Goal: Task Accomplishment & Management: Complete application form

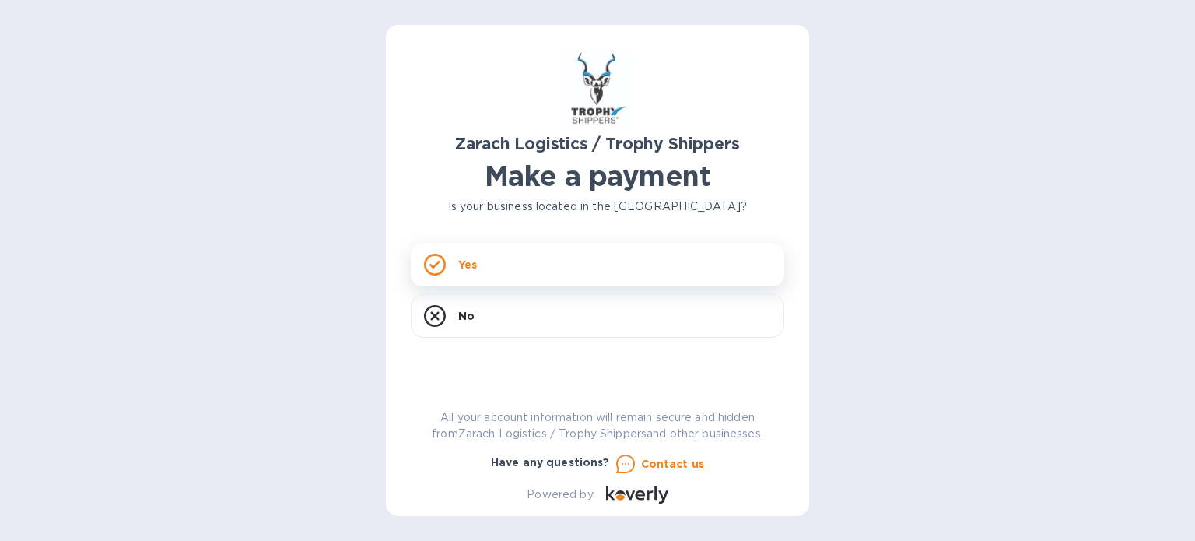
click at [517, 275] on div "Yes" at bounding box center [597, 265] width 373 height 44
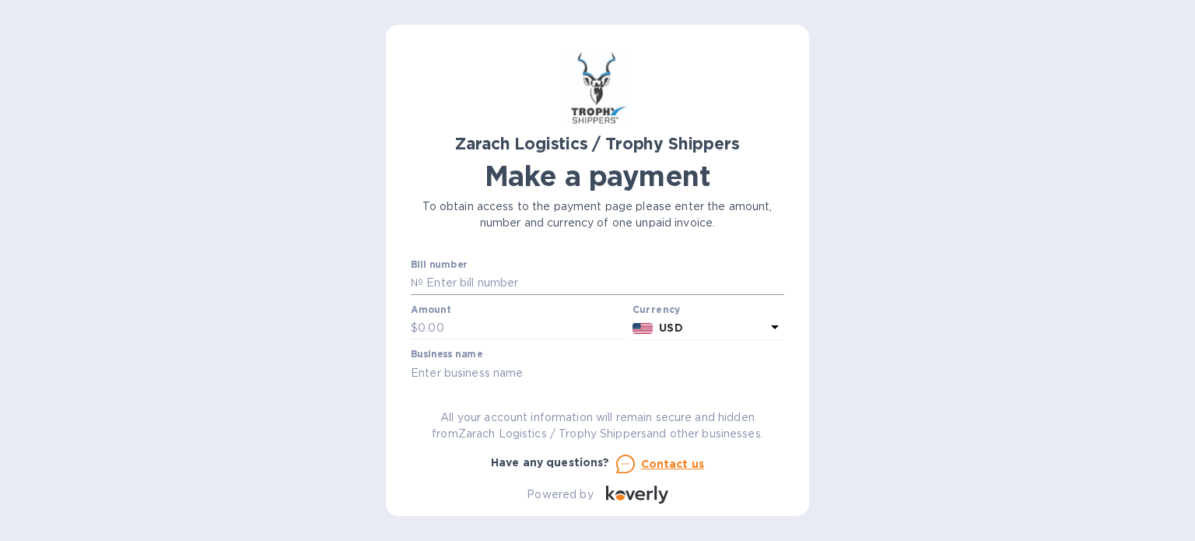
click at [473, 285] on input "text" at bounding box center [603, 282] width 361 height 23
click at [538, 285] on input "text" at bounding box center [603, 282] width 361 height 23
paste input "S00048567 S00048497 S00048568"
type input "S00048567 S00048497 S00048568"
click at [504, 338] on input "text" at bounding box center [522, 328] width 208 height 23
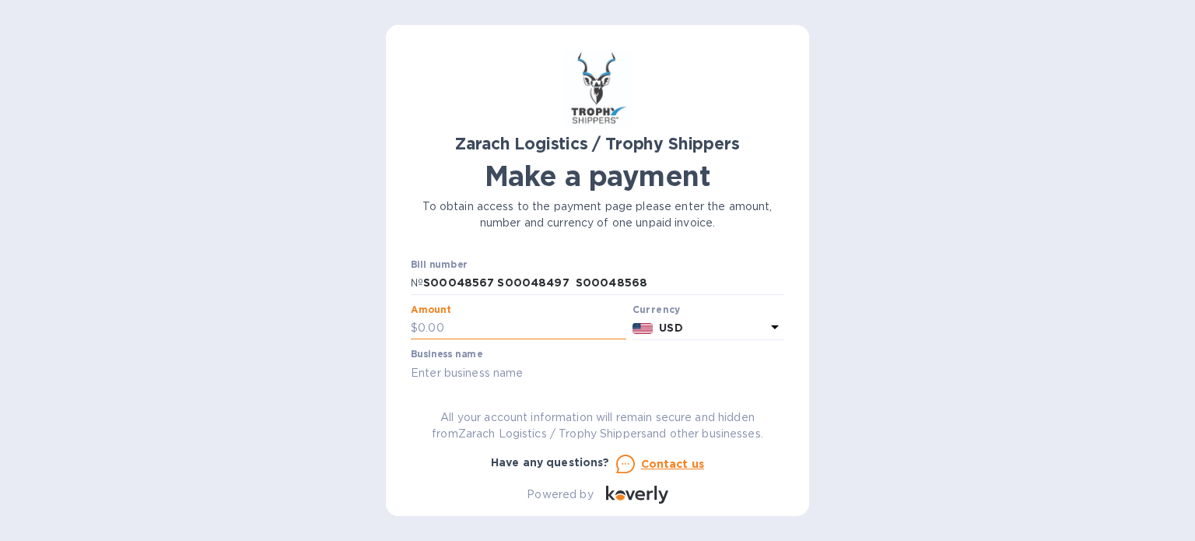
click at [473, 328] on input "text" at bounding box center [522, 328] width 208 height 23
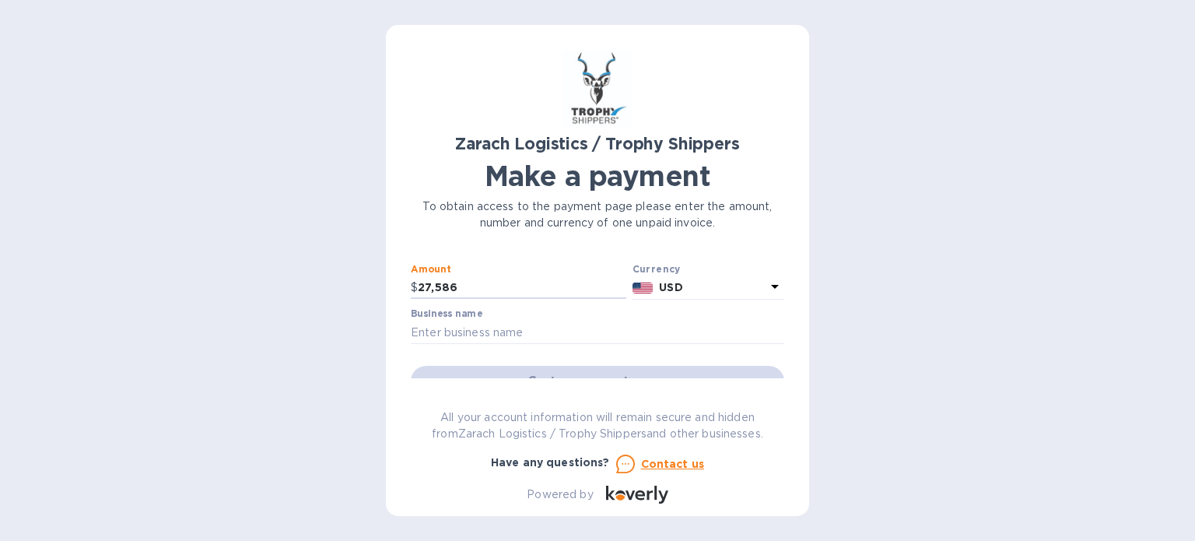
scroll to position [78, 0]
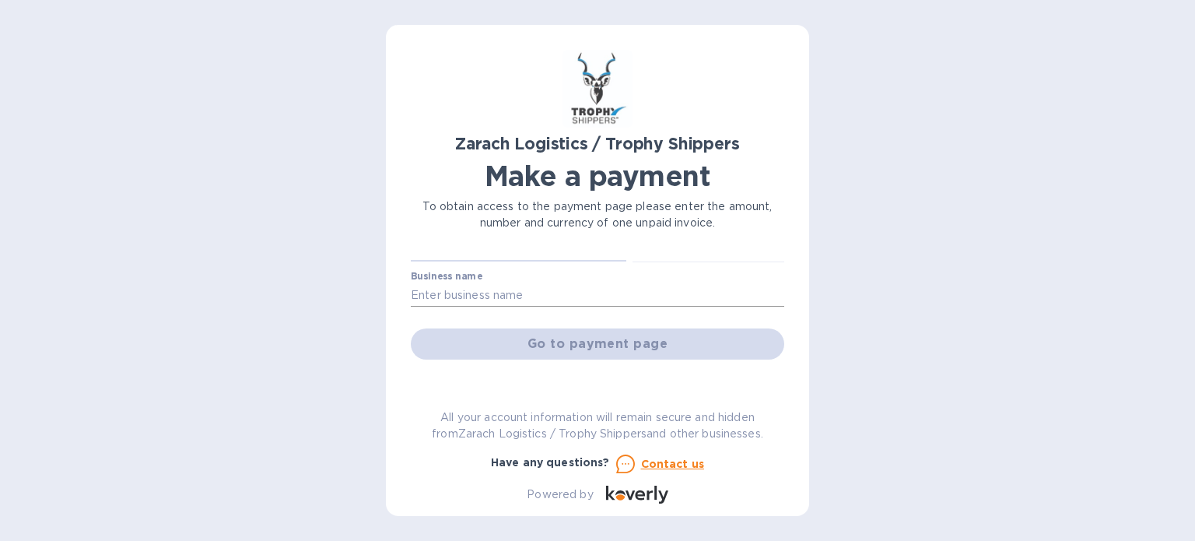
type input "27,586"
click at [540, 289] on input "text" at bounding box center [597, 294] width 373 height 23
type input "Remmy INC"
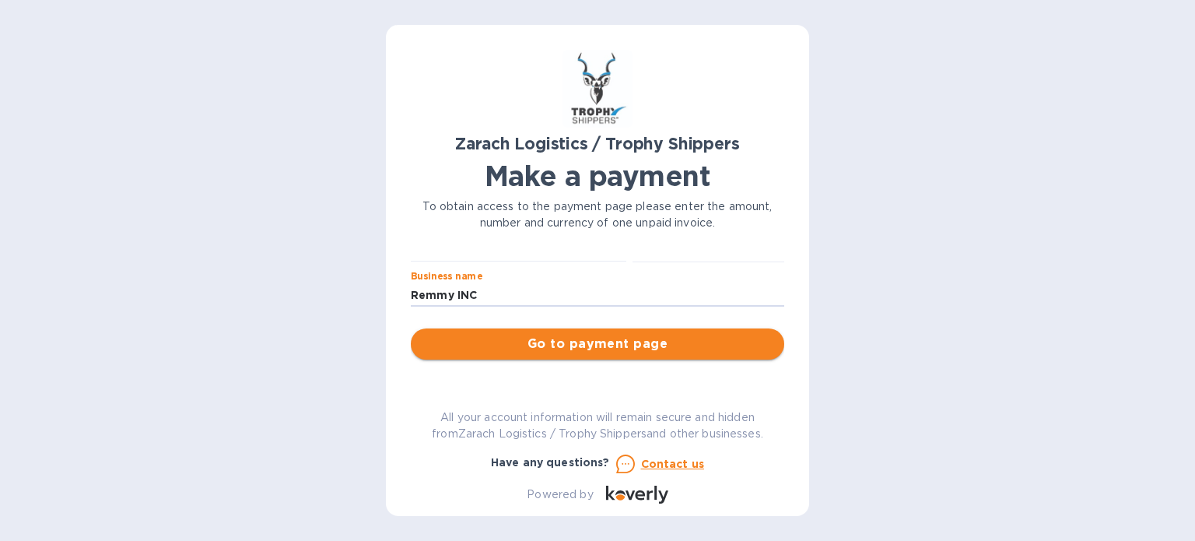
click at [557, 354] on button "Go to payment page" at bounding box center [597, 343] width 373 height 31
